Goal: Find specific page/section: Find specific page/section

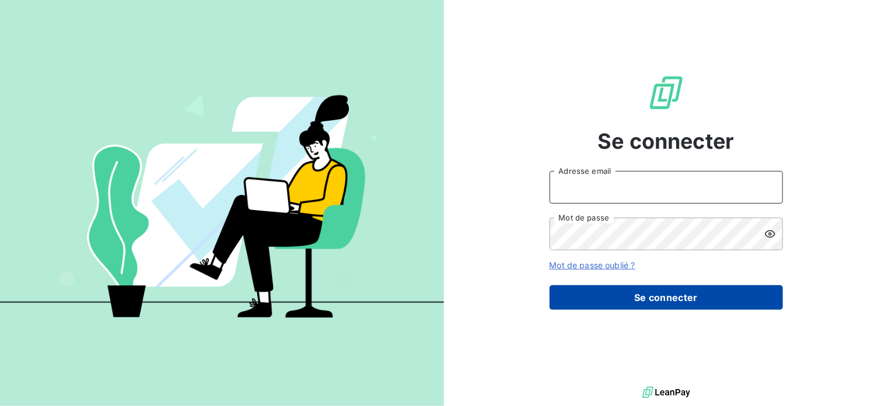
type input "[EMAIL_ADDRESS][DOMAIN_NAME]"
click at [640, 294] on button "Se connecter" at bounding box center [666, 297] width 233 height 25
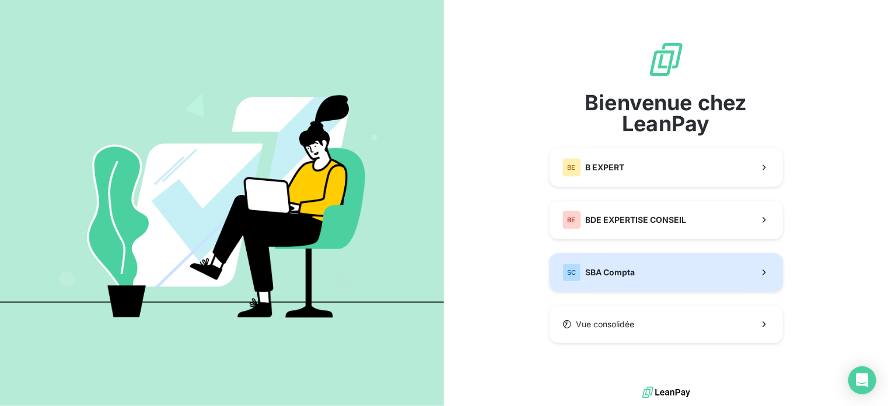
click at [598, 268] on span "SBA Compta" at bounding box center [611, 273] width 50 height 12
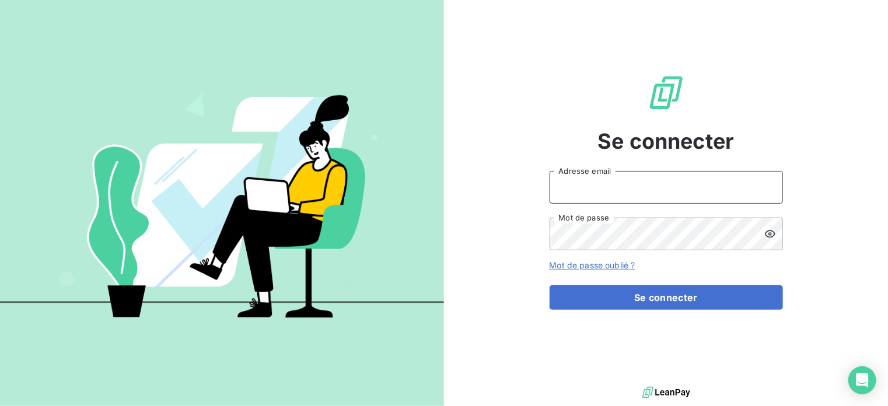
type input "[EMAIL_ADDRESS][DOMAIN_NAME]"
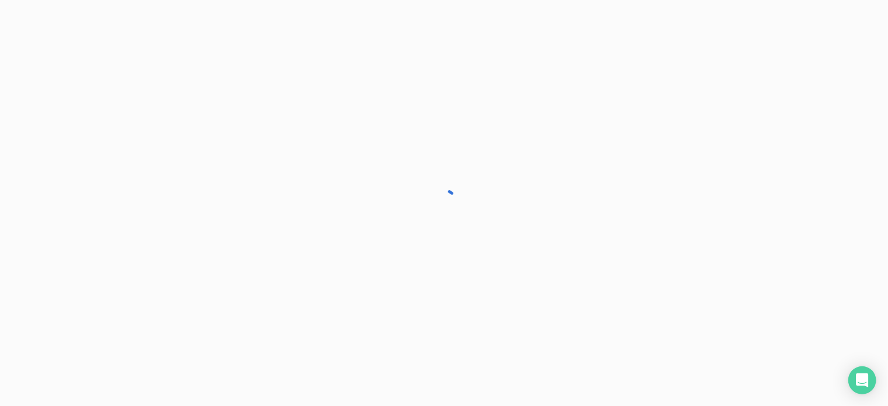
click at [625, 296] on div at bounding box center [444, 203] width 888 height 406
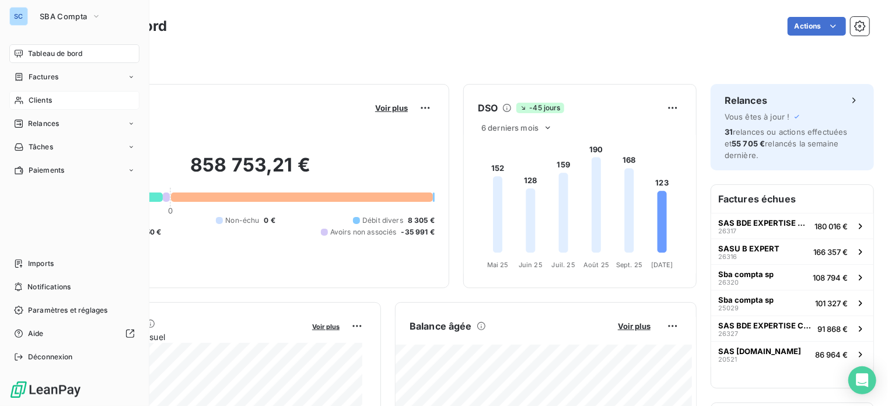
click at [25, 100] on div "Clients" at bounding box center [74, 100] width 130 height 19
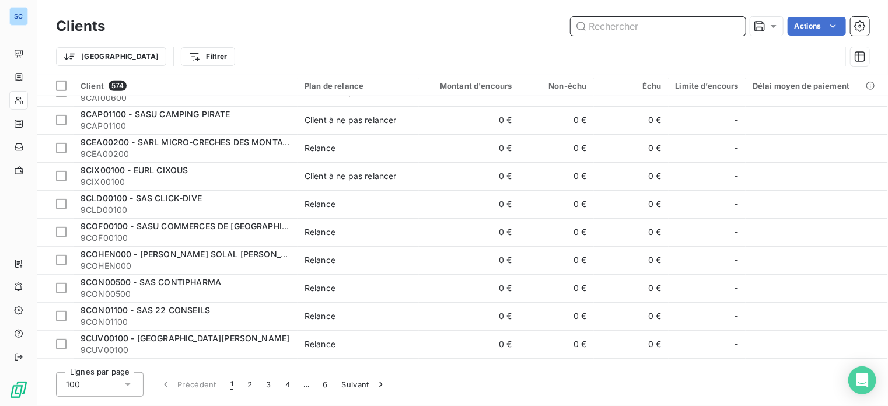
scroll to position [784, 0]
